Goal: Book appointment/travel/reservation

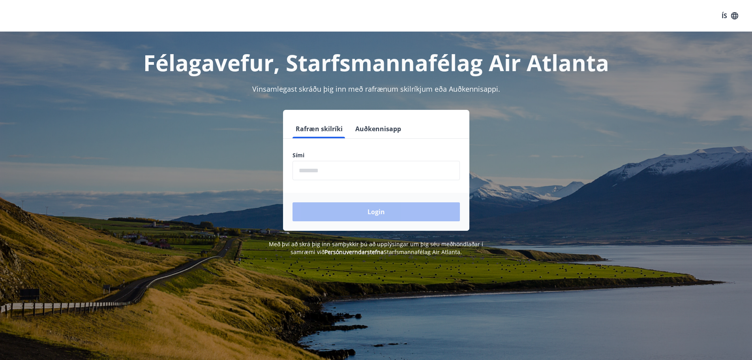
click at [311, 168] on input "phone" at bounding box center [375, 170] width 167 height 19
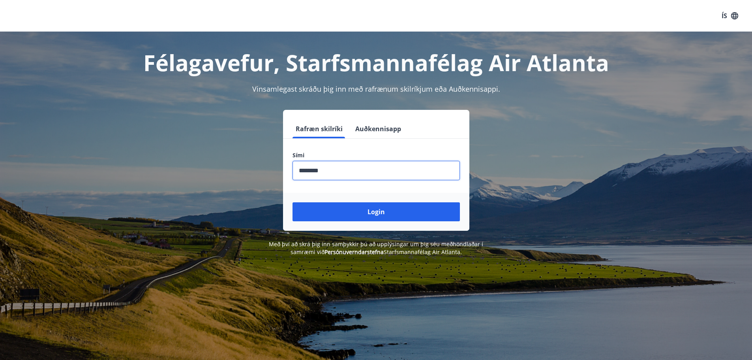
type input "********"
click at [292, 202] on button "Login" at bounding box center [375, 211] width 167 height 19
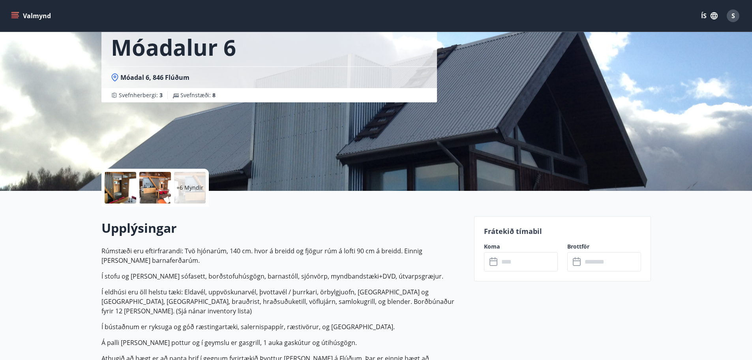
scroll to position [158, 0]
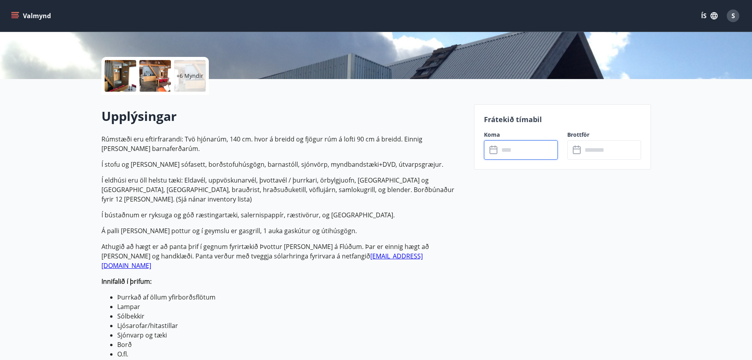
click at [514, 153] on input "text" at bounding box center [528, 149] width 59 height 19
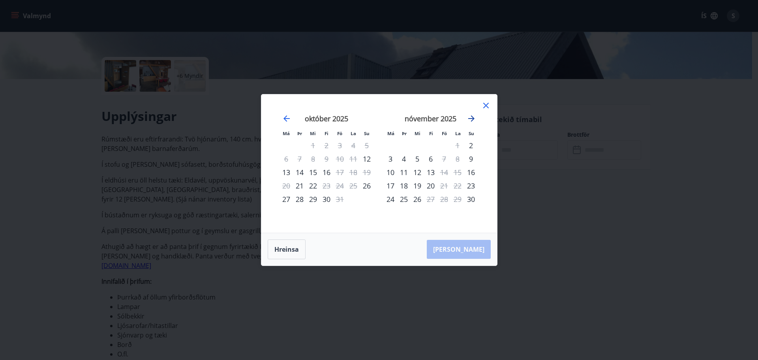
click at [470, 119] on icon "Move forward to switch to the next month." at bounding box center [470, 118] width 9 height 9
click at [471, 119] on icon "Move forward to switch to the next month." at bounding box center [470, 118] width 9 height 9
click at [285, 120] on icon "Move backward to switch to the previous month." at bounding box center [286, 118] width 6 height 6
click at [472, 119] on icon "Move forward to switch to the next month." at bounding box center [471, 118] width 6 height 6
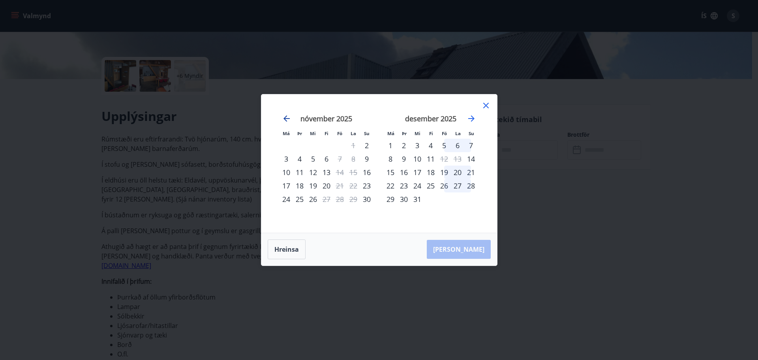
click at [287, 118] on icon "Move backward to switch to the previous month." at bounding box center [286, 118] width 6 height 6
click at [472, 118] on icon "Move forward to switch to the next month." at bounding box center [471, 118] width 6 height 6
click at [485, 105] on icon at bounding box center [486, 106] width 6 height 6
